Goal: Navigation & Orientation: Find specific page/section

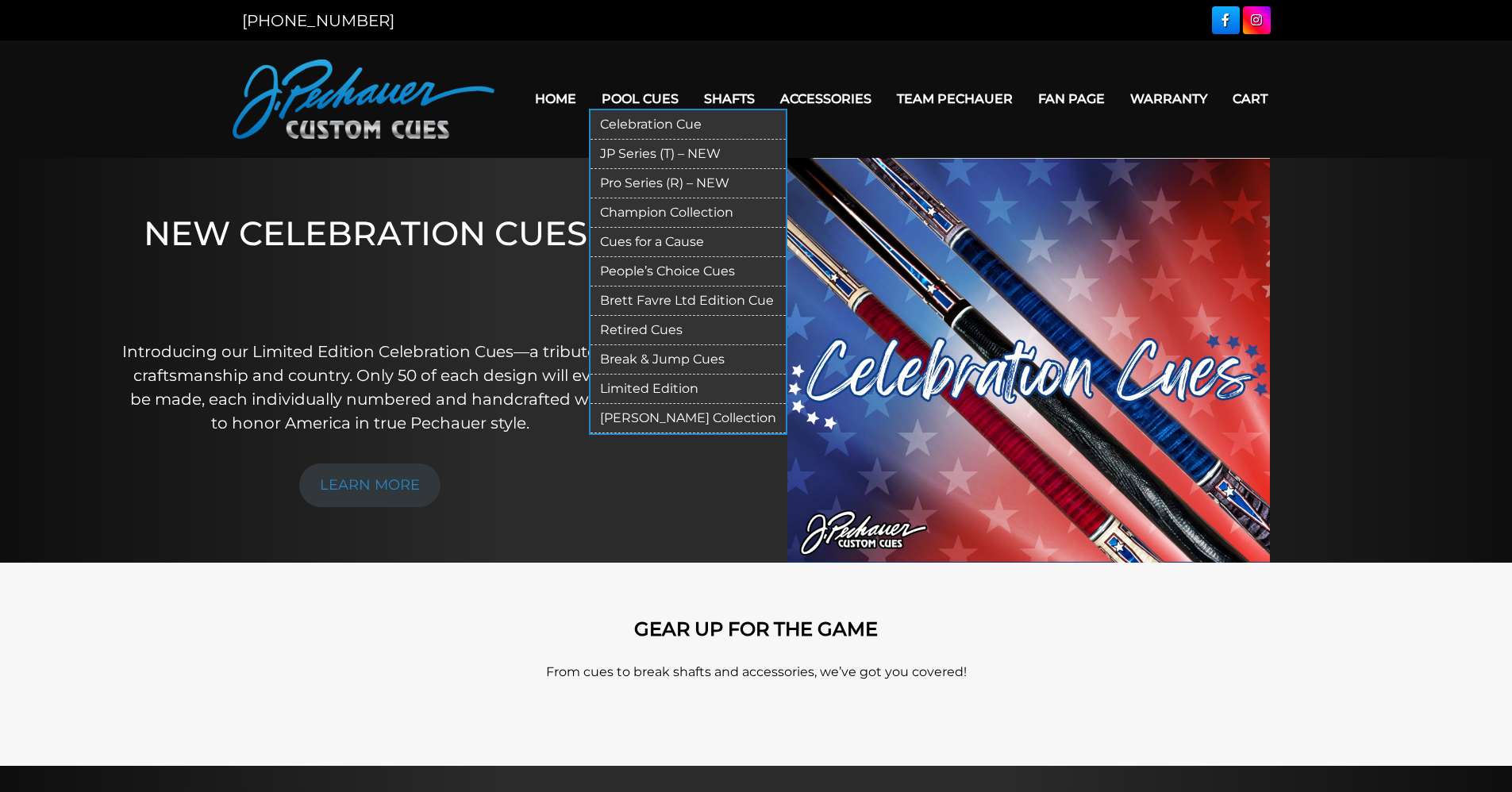
click at [636, 152] on link "JP Series (T) – NEW" at bounding box center [688, 154] width 196 height 29
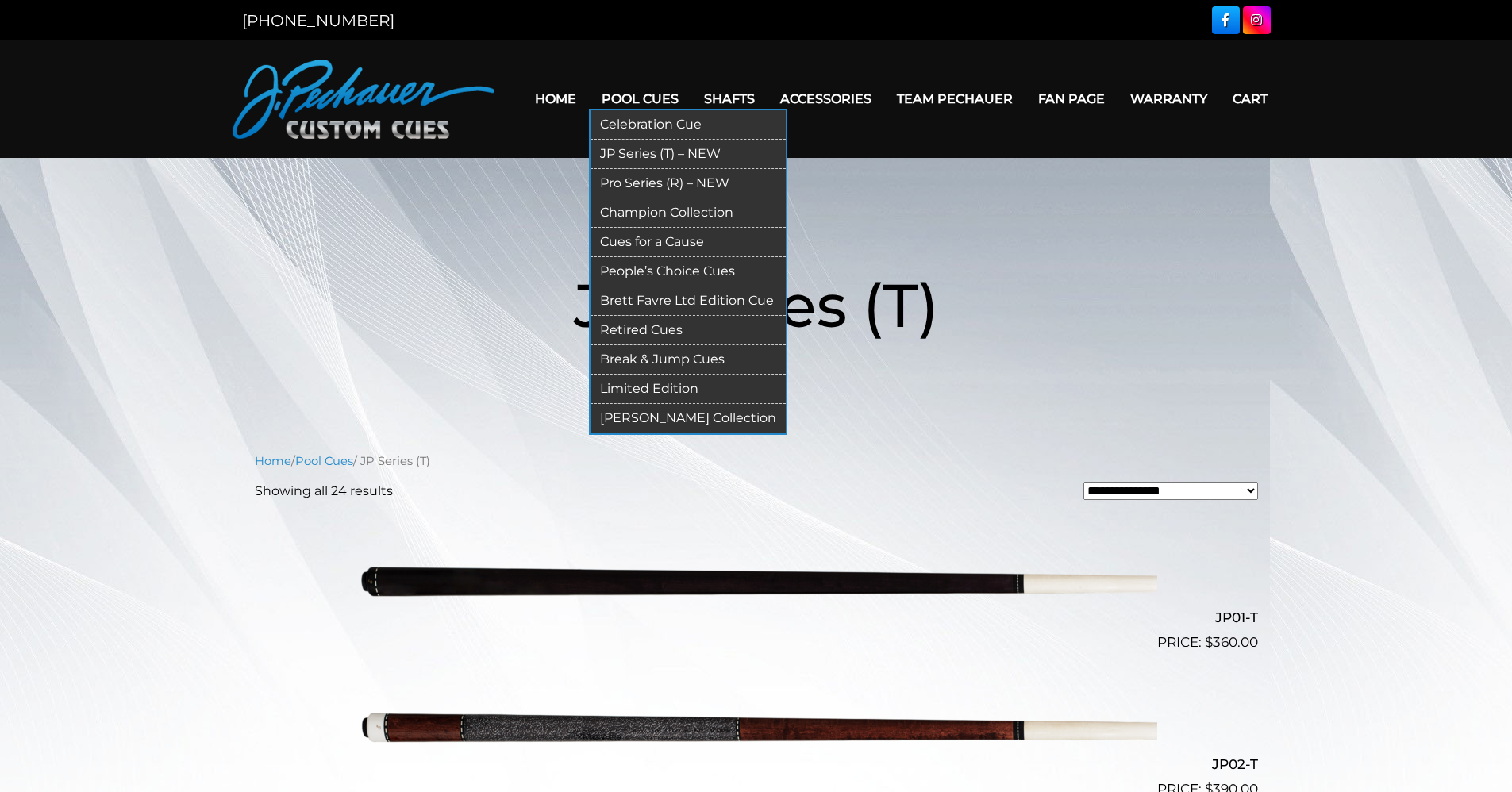
click at [627, 147] on link "JP Series (T) – NEW" at bounding box center [688, 154] width 196 height 29
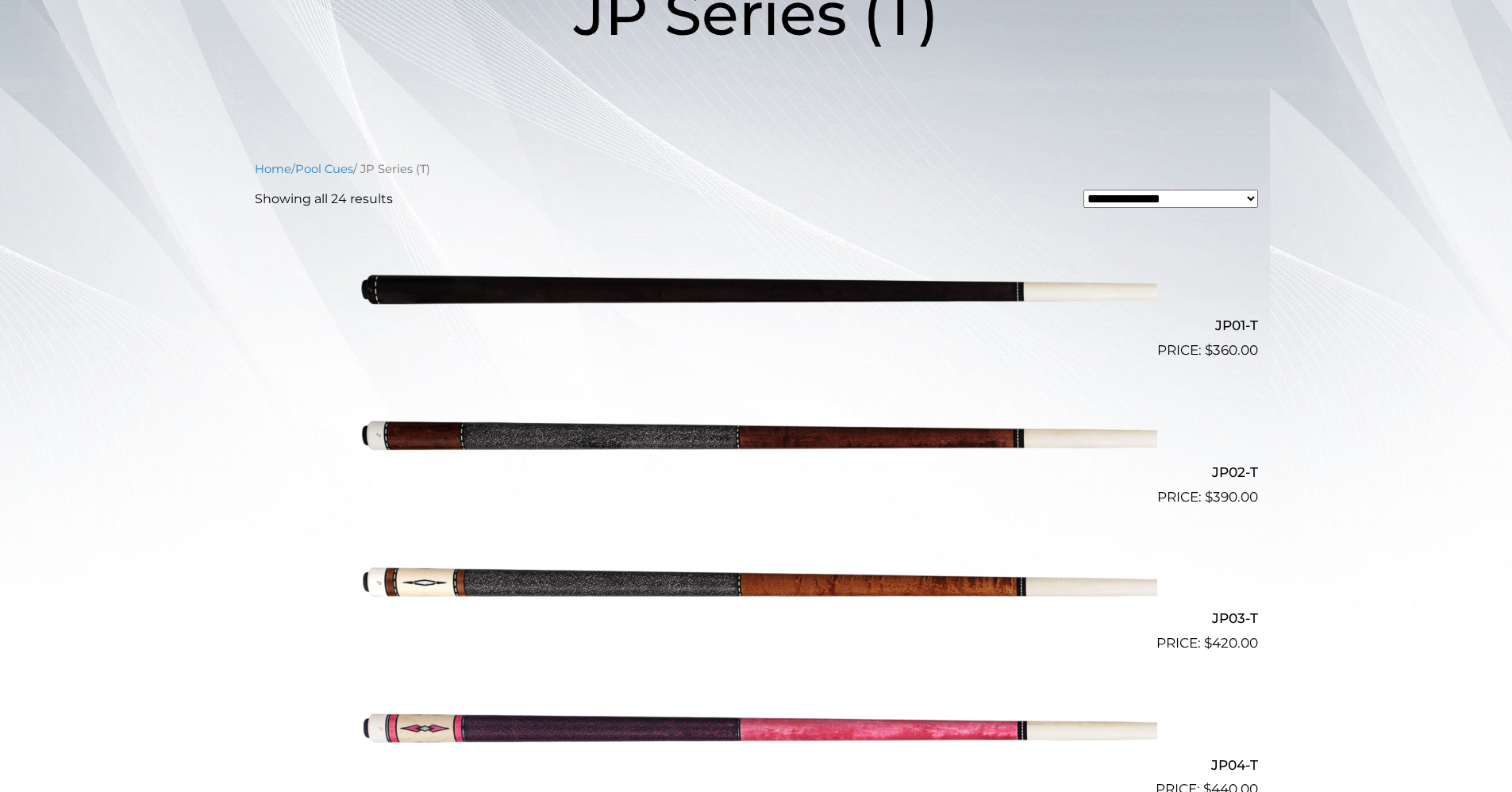
scroll to position [313, 0]
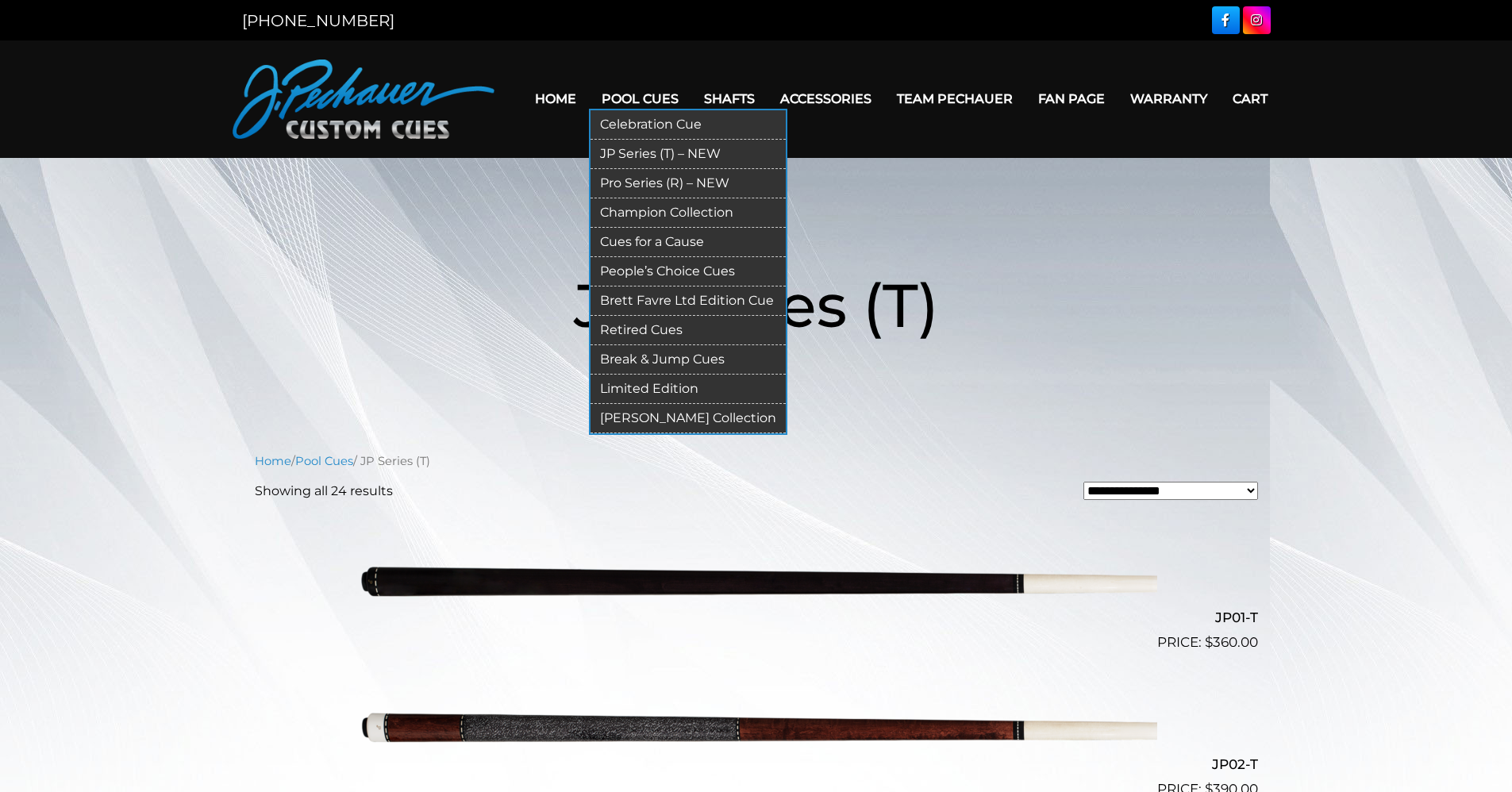
click at [651, 352] on link "Break & Jump Cues" at bounding box center [688, 360] width 196 height 29
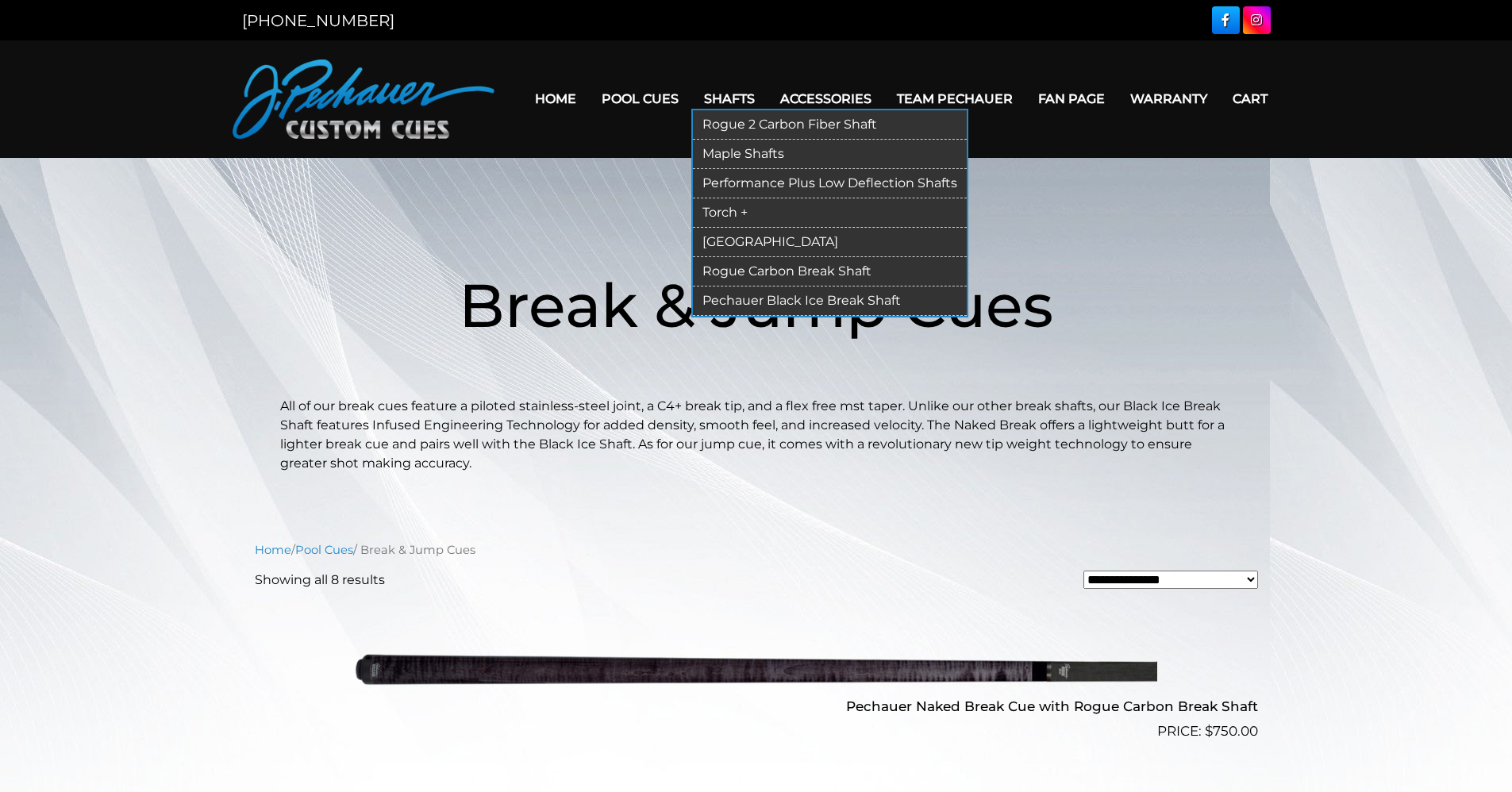
click at [741, 122] on link "Rogue 2 Carbon Fiber Shaft" at bounding box center [830, 124] width 274 height 29
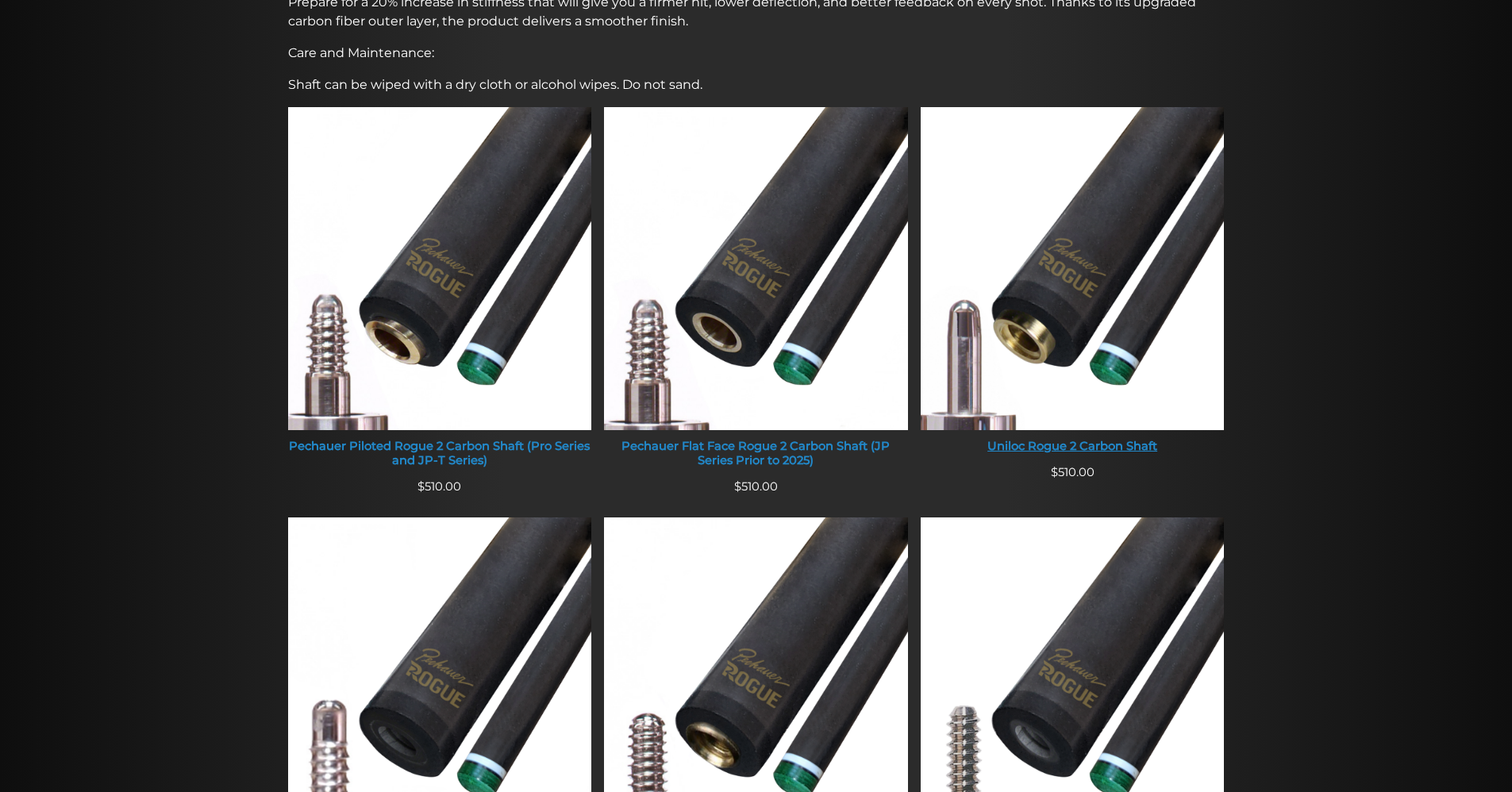
scroll to position [599, 0]
